Goal: Task Accomplishment & Management: Manage account settings

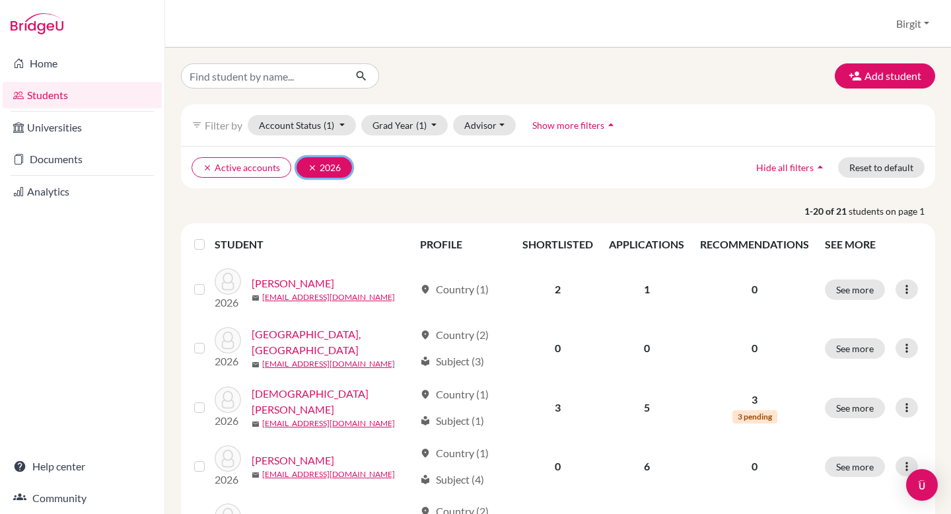
click at [308, 166] on icon "clear" at bounding box center [312, 167] width 9 height 9
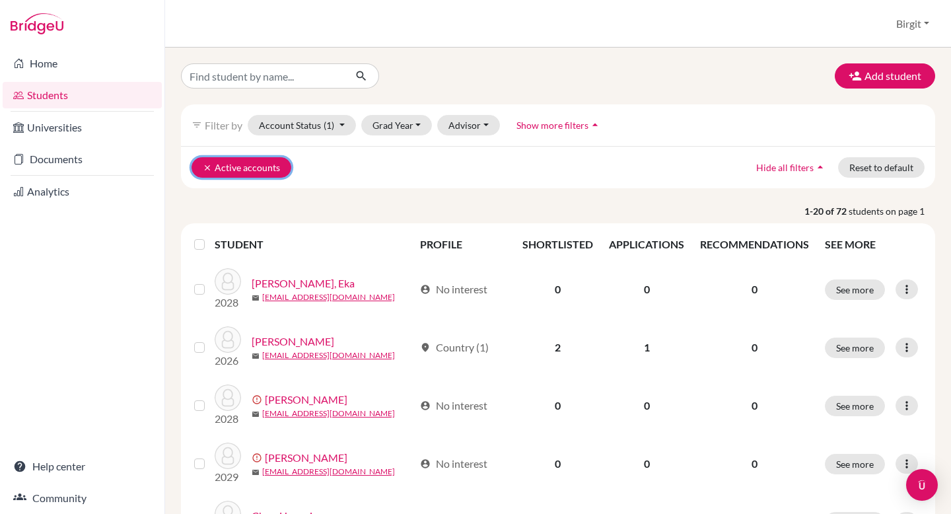
click at [203, 164] on icon "clear" at bounding box center [207, 167] width 9 height 9
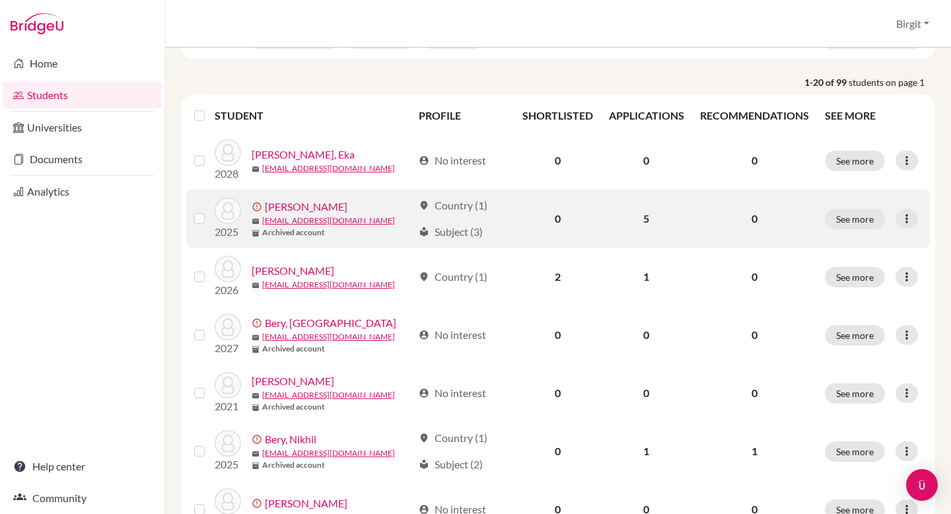
scroll to position [92, 0]
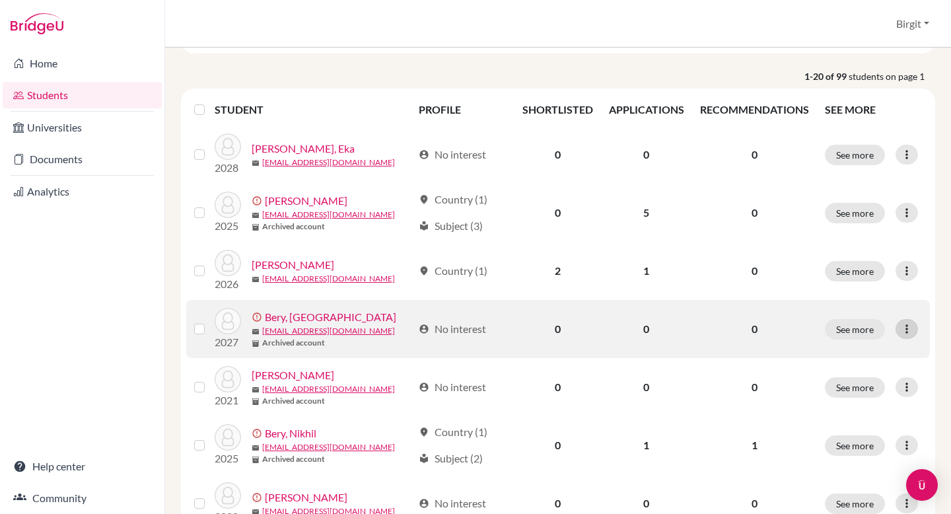
click at [907, 329] on icon at bounding box center [906, 328] width 13 height 13
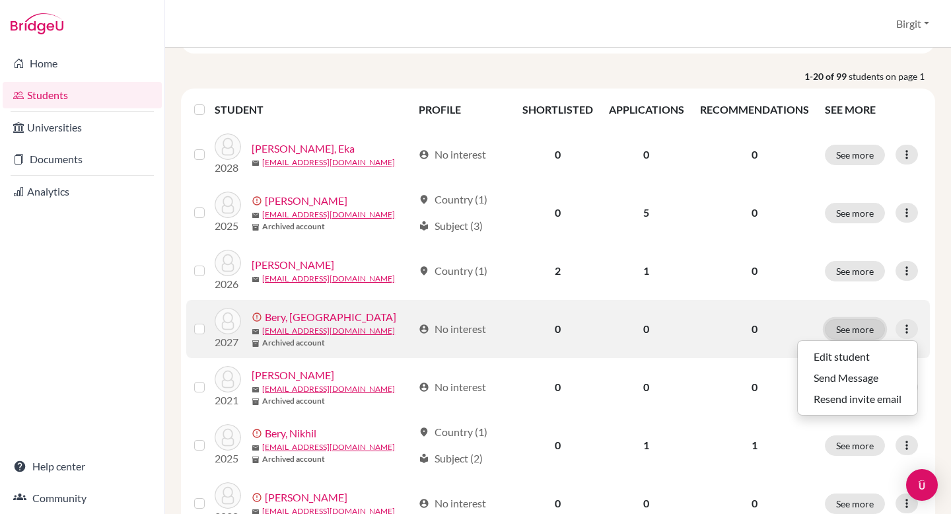
click at [842, 327] on button "See more" at bounding box center [855, 329] width 60 height 20
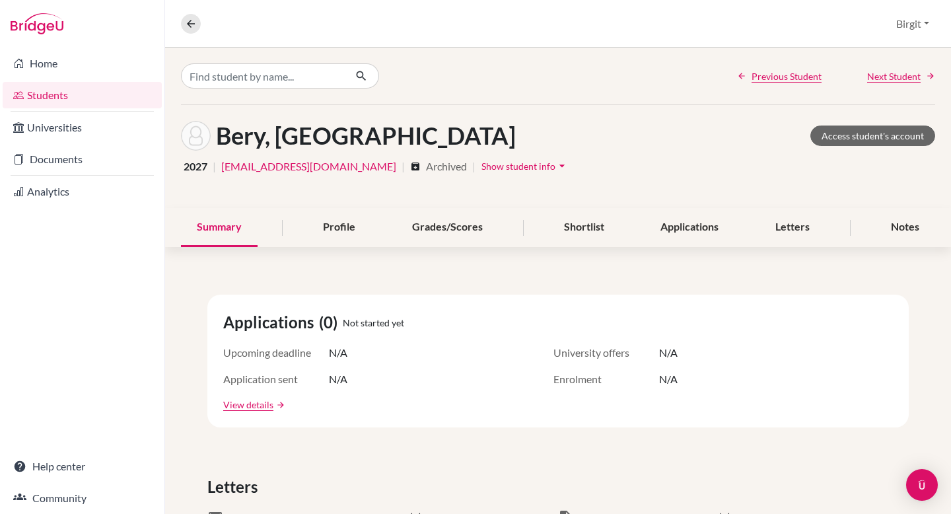
click at [482, 166] on span "Show student info" at bounding box center [519, 166] width 74 height 11
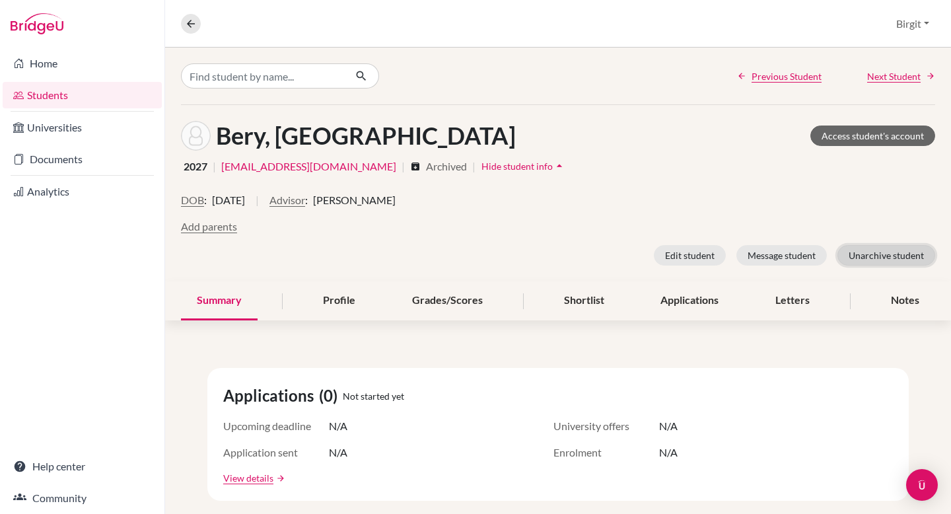
click at [875, 254] on button "Unarchive student" at bounding box center [887, 255] width 98 height 20
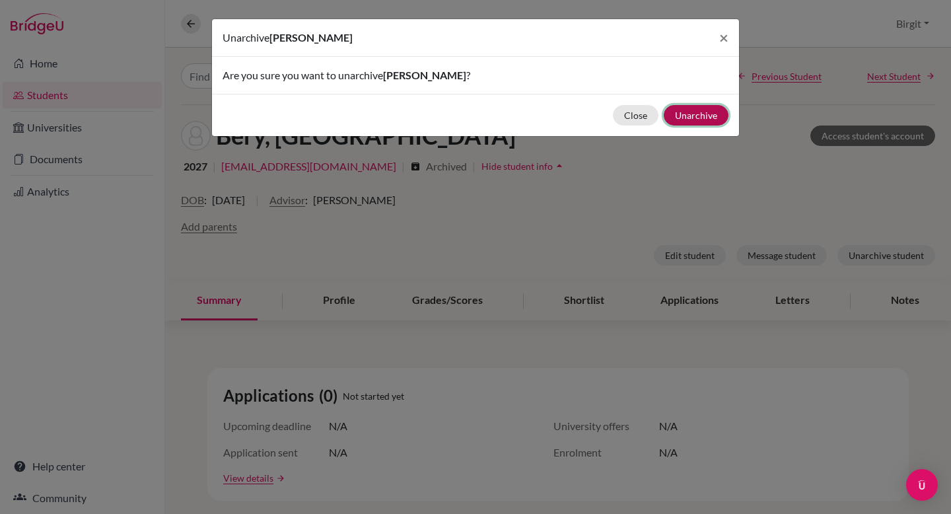
click at [705, 114] on button "Unarchive" at bounding box center [696, 115] width 65 height 20
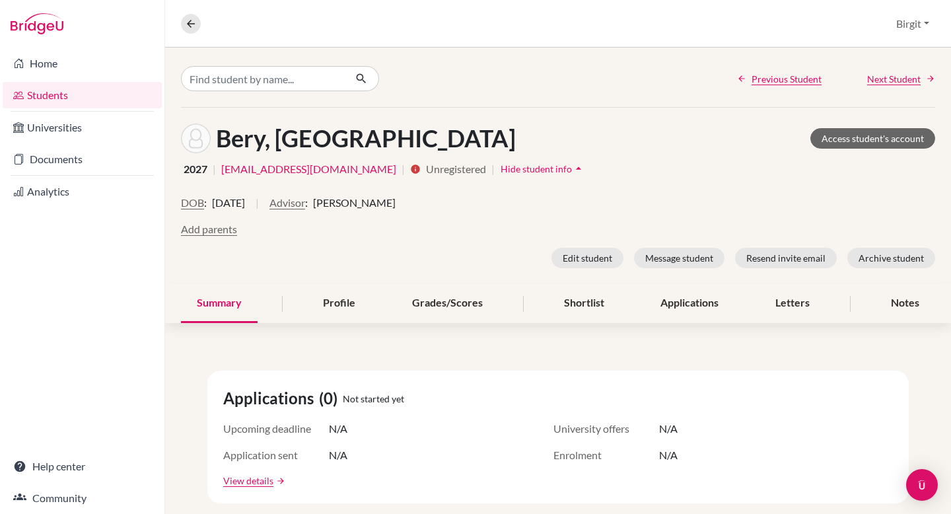
scroll to position [51, 0]
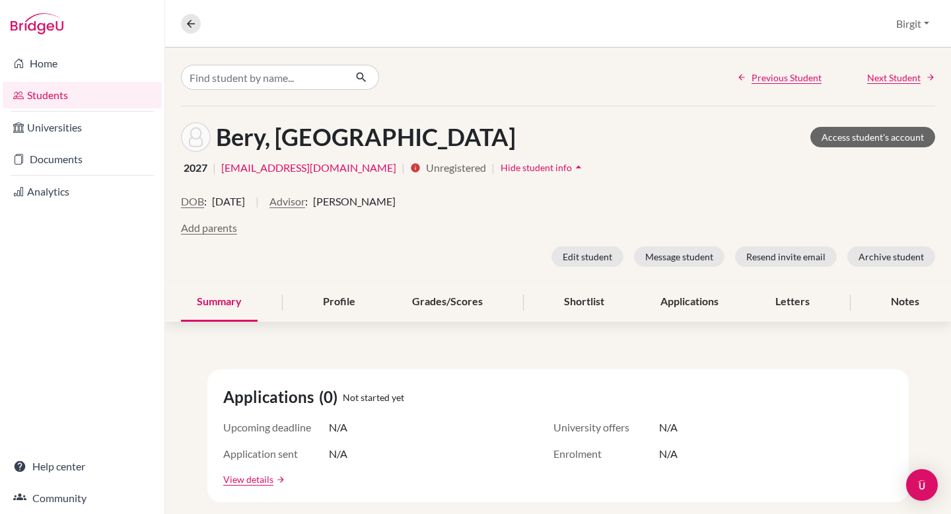
click at [60, 98] on link "Students" at bounding box center [82, 95] width 159 height 26
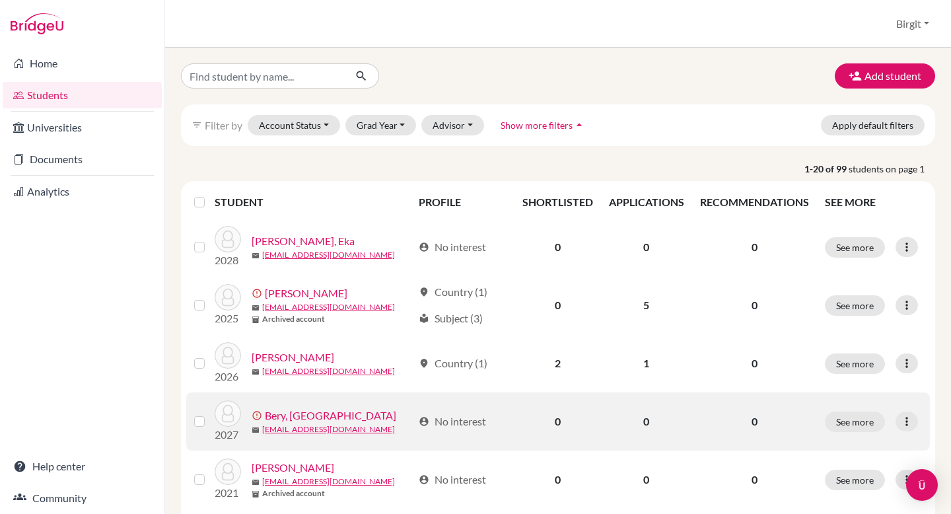
click at [308, 412] on link "Bery, [GEOGRAPHIC_DATA]" at bounding box center [330, 416] width 131 height 16
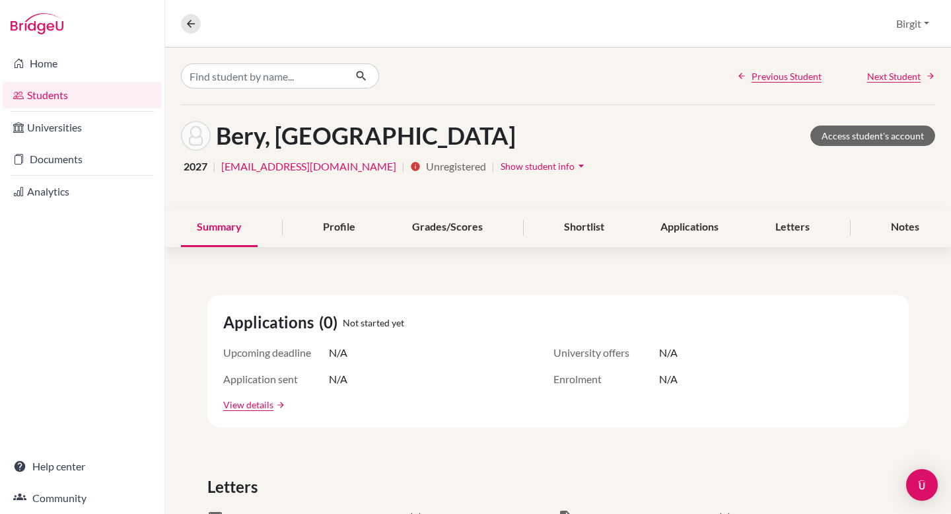
click at [501, 169] on span "Show student info" at bounding box center [538, 166] width 74 height 11
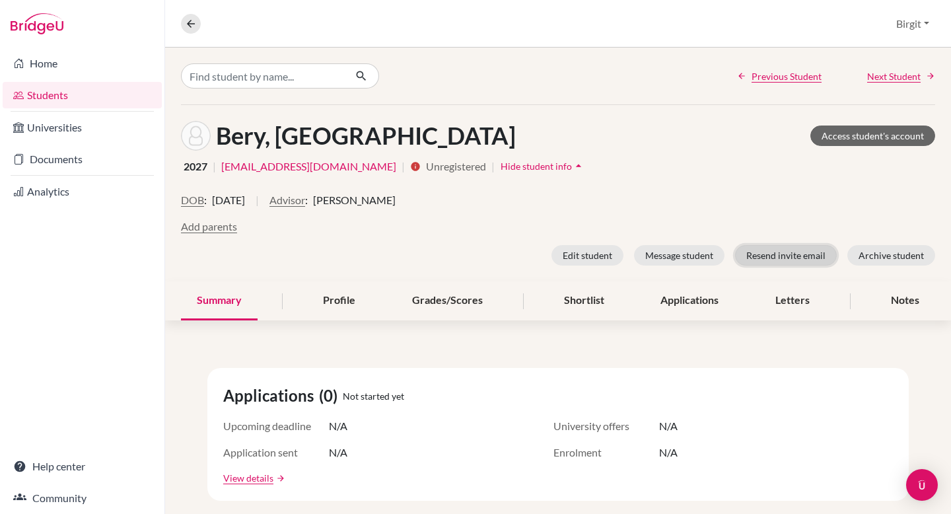
click at [803, 250] on button "Resend invite email" at bounding box center [786, 255] width 102 height 20
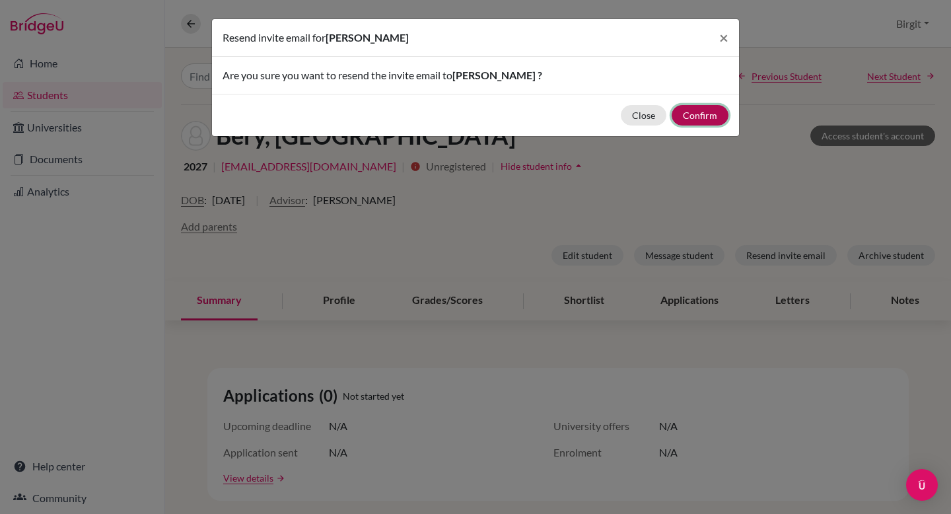
click at [709, 119] on button "Confirm" at bounding box center [700, 115] width 57 height 20
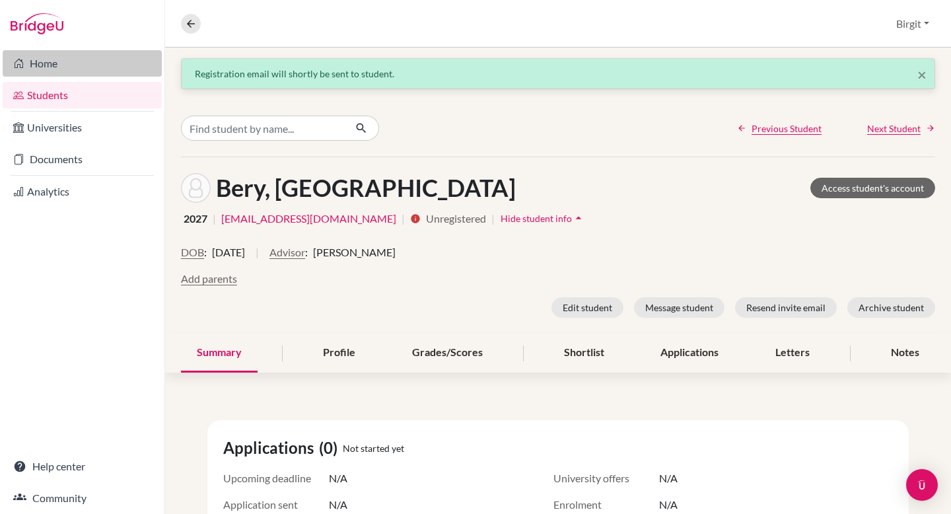
click at [64, 68] on link "Home" at bounding box center [82, 63] width 159 height 26
